Goal: Task Accomplishment & Management: Complete application form

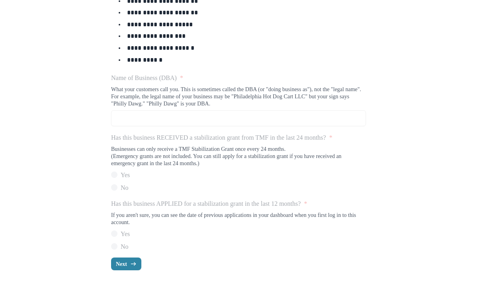
scroll to position [360, 0]
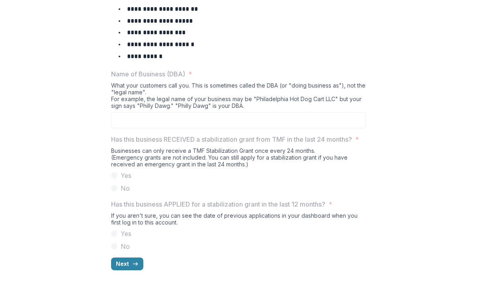
click at [111, 249] on div "**********" at bounding box center [238, 60] width 255 height 433
click at [111, 262] on button "Next" at bounding box center [127, 263] width 32 height 13
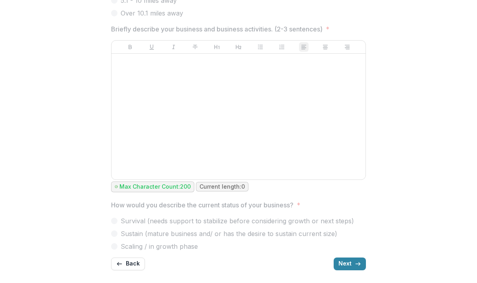
scroll to position [461, 0]
click at [366, 257] on button "Next" at bounding box center [349, 263] width 32 height 13
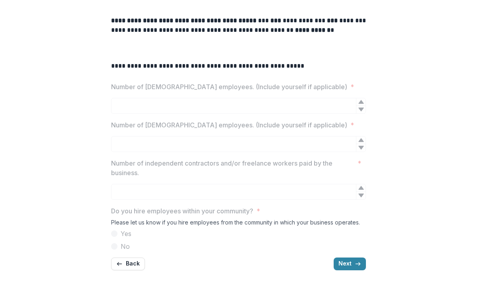
scroll to position [279, 0]
click at [366, 257] on button "Next" at bounding box center [349, 263] width 32 height 13
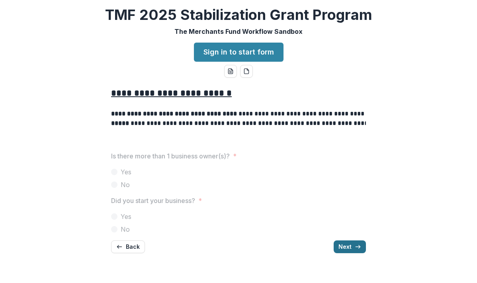
scroll to position [40, 0]
click at [366, 253] on button "Next" at bounding box center [349, 246] width 32 height 13
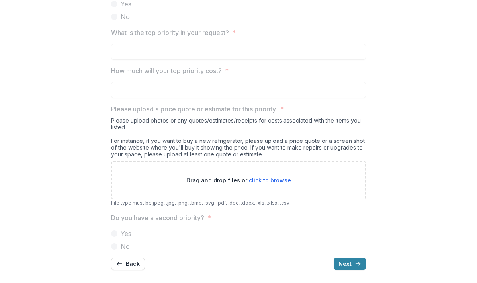
scroll to position [931, 0]
click at [366, 263] on button "Next" at bounding box center [349, 263] width 32 height 13
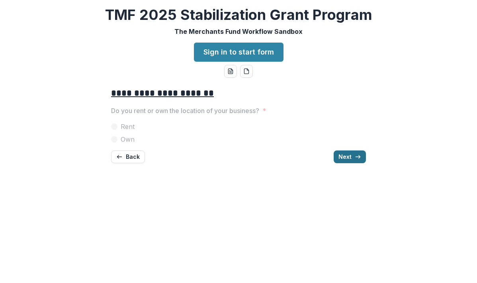
scroll to position [0, 0]
click at [366, 163] on button "Next" at bounding box center [349, 156] width 32 height 13
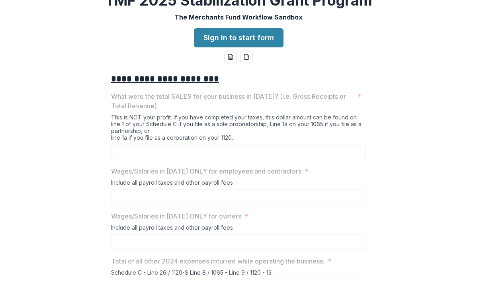
scroll to position [142, 0]
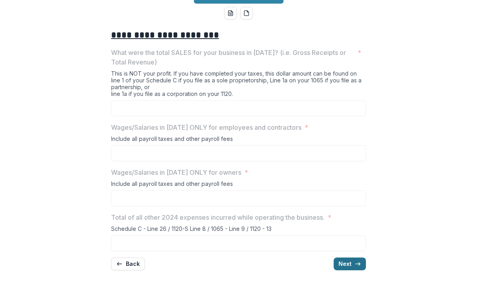
click at [366, 258] on button "Next" at bounding box center [349, 263] width 32 height 13
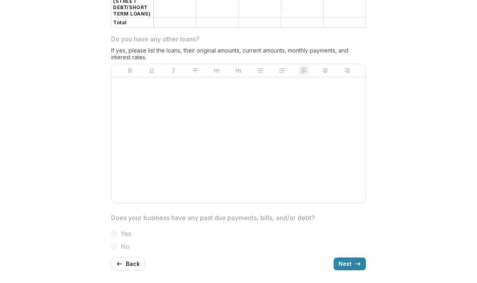
scroll to position [540, 0]
click at [366, 257] on button "Next" at bounding box center [349, 263] width 32 height 13
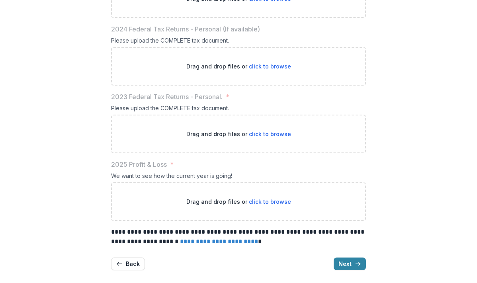
scroll to position [476, 0]
click at [366, 257] on button "Next" at bounding box center [349, 263] width 32 height 13
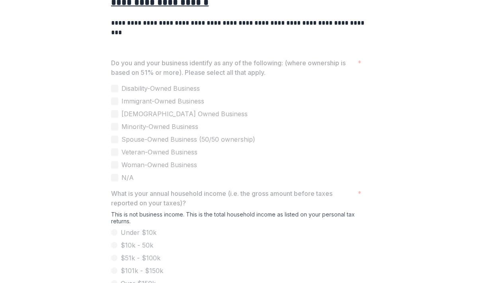
scroll to position [407, 0]
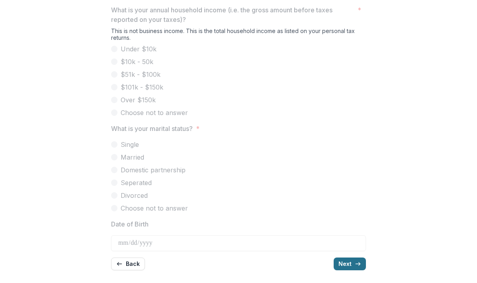
click at [366, 257] on button "Next" at bounding box center [349, 263] width 32 height 13
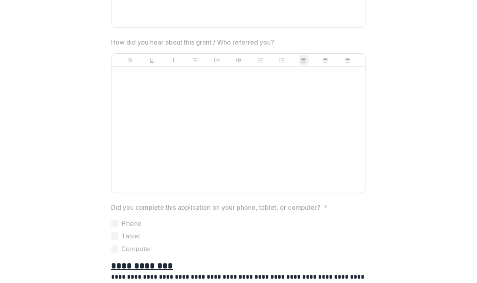
scroll to position [707, 0]
